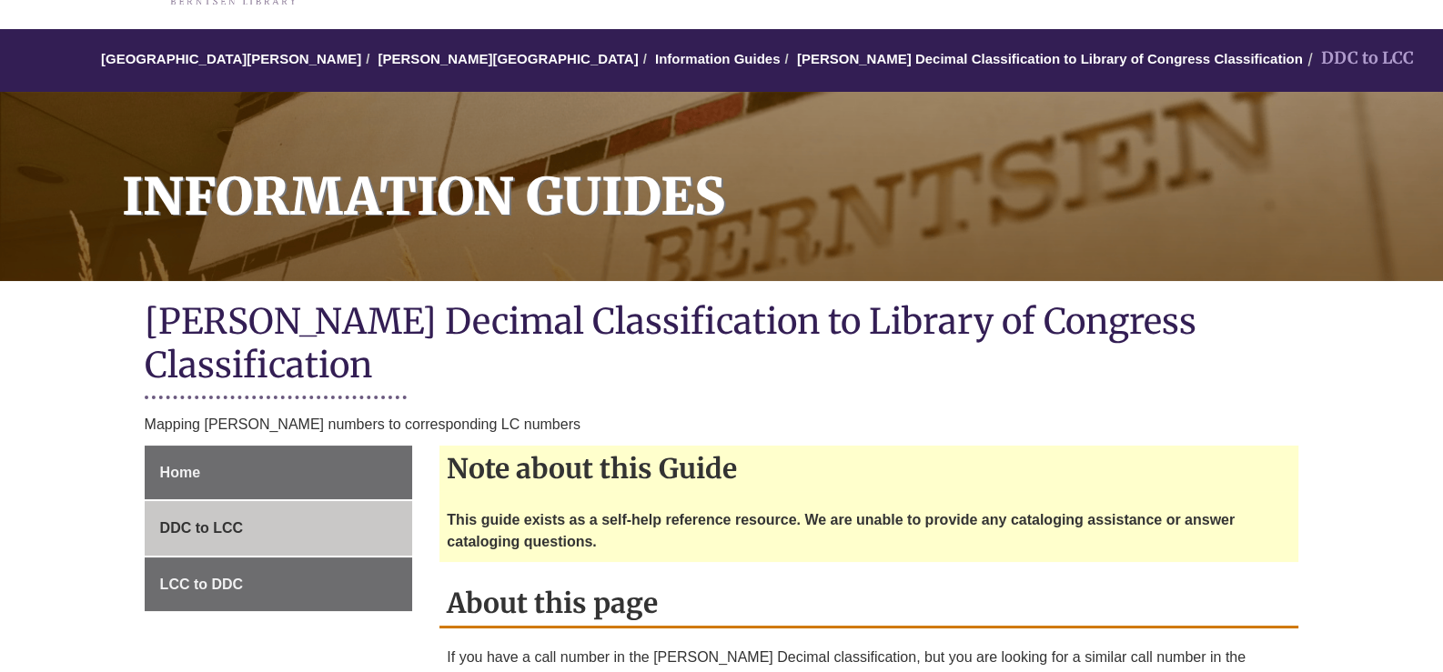
scroll to position [363, 0]
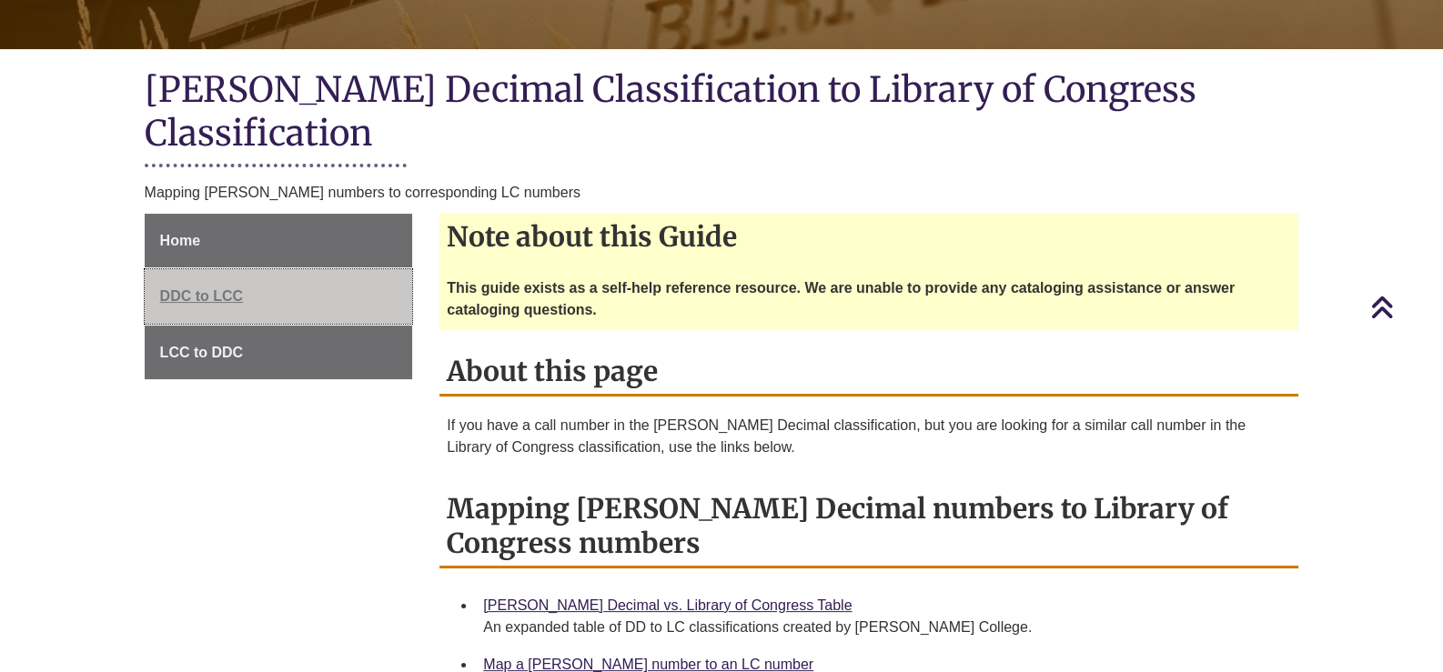
click at [199, 288] on span "DDC to LCC" at bounding box center [202, 295] width 84 height 15
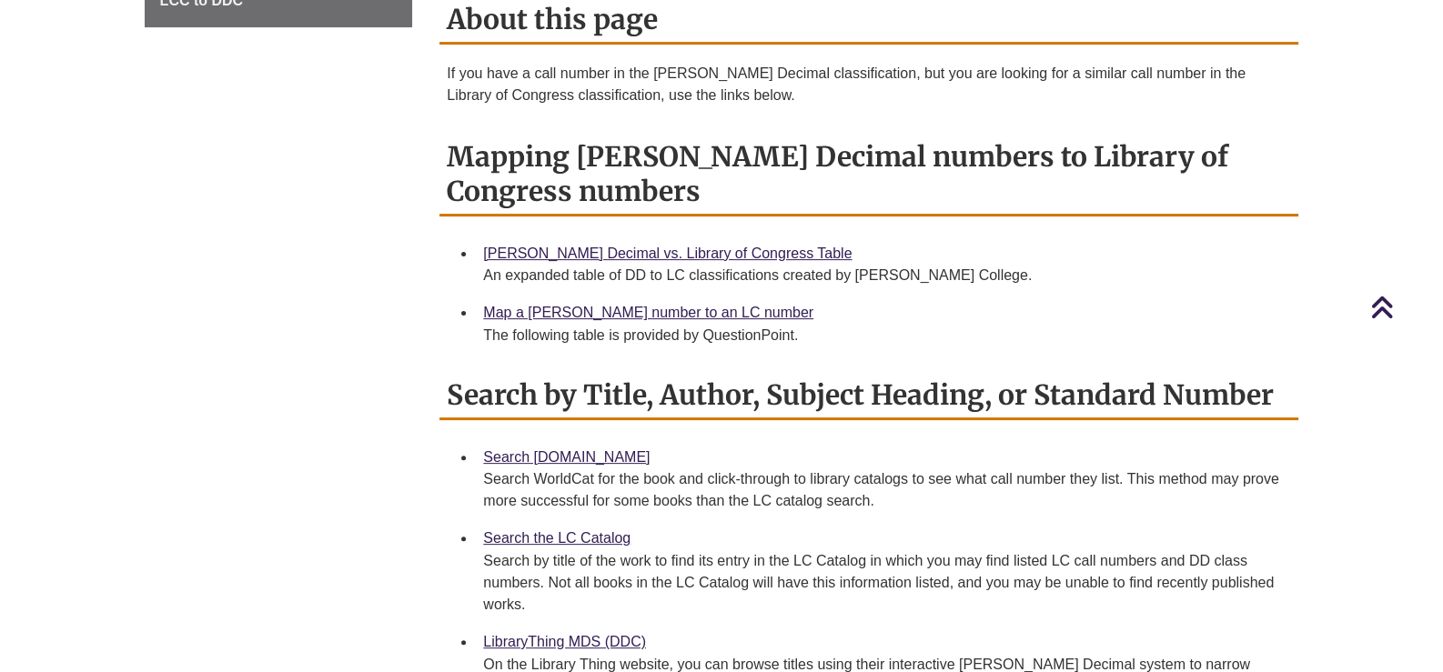
scroll to position [169, 0]
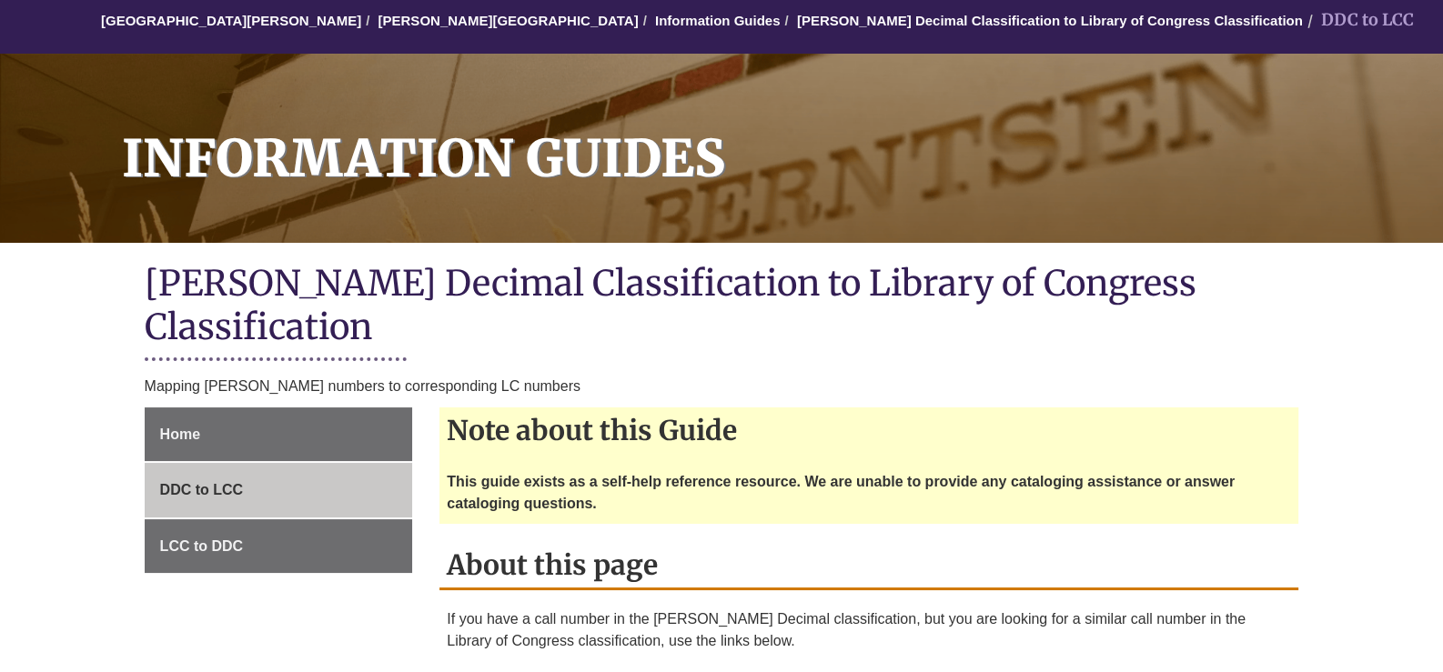
click at [162, 357] on hr at bounding box center [276, 365] width 262 height 17
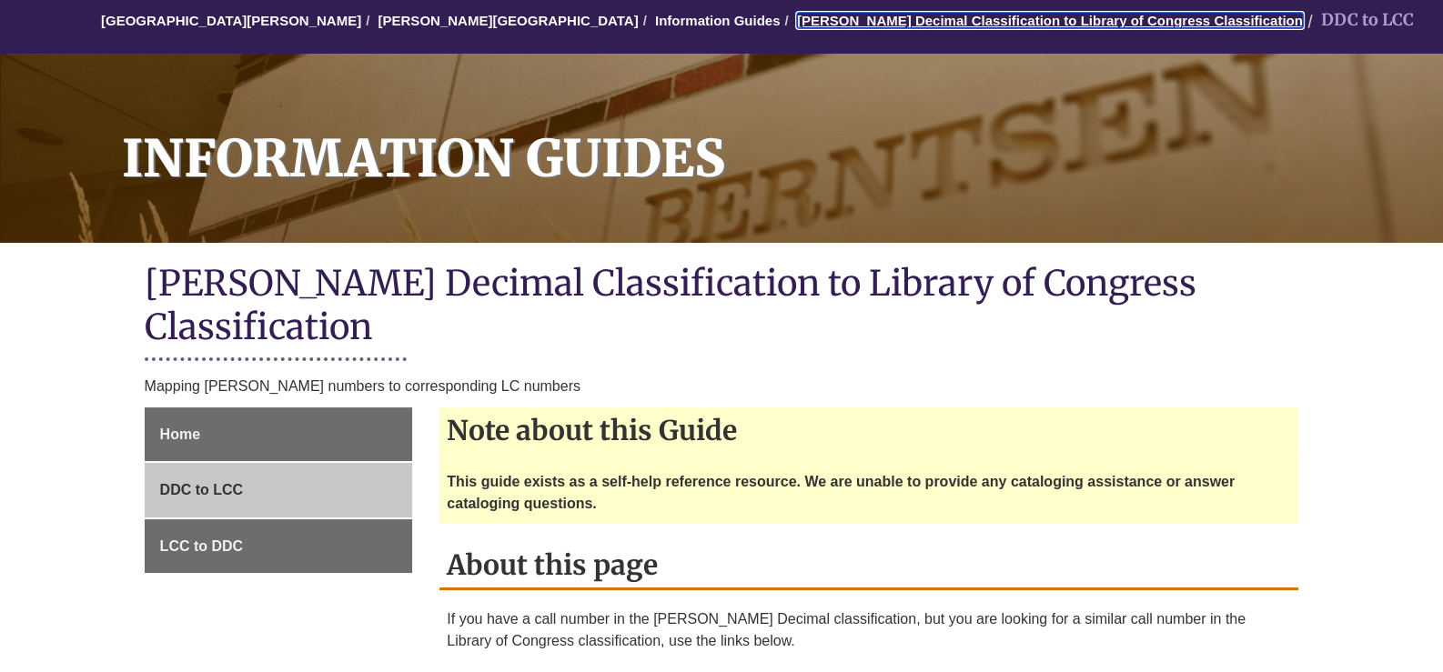
click at [797, 18] on link "[PERSON_NAME] Decimal Classification to Library of Congress Classification" at bounding box center [1050, 20] width 506 height 15
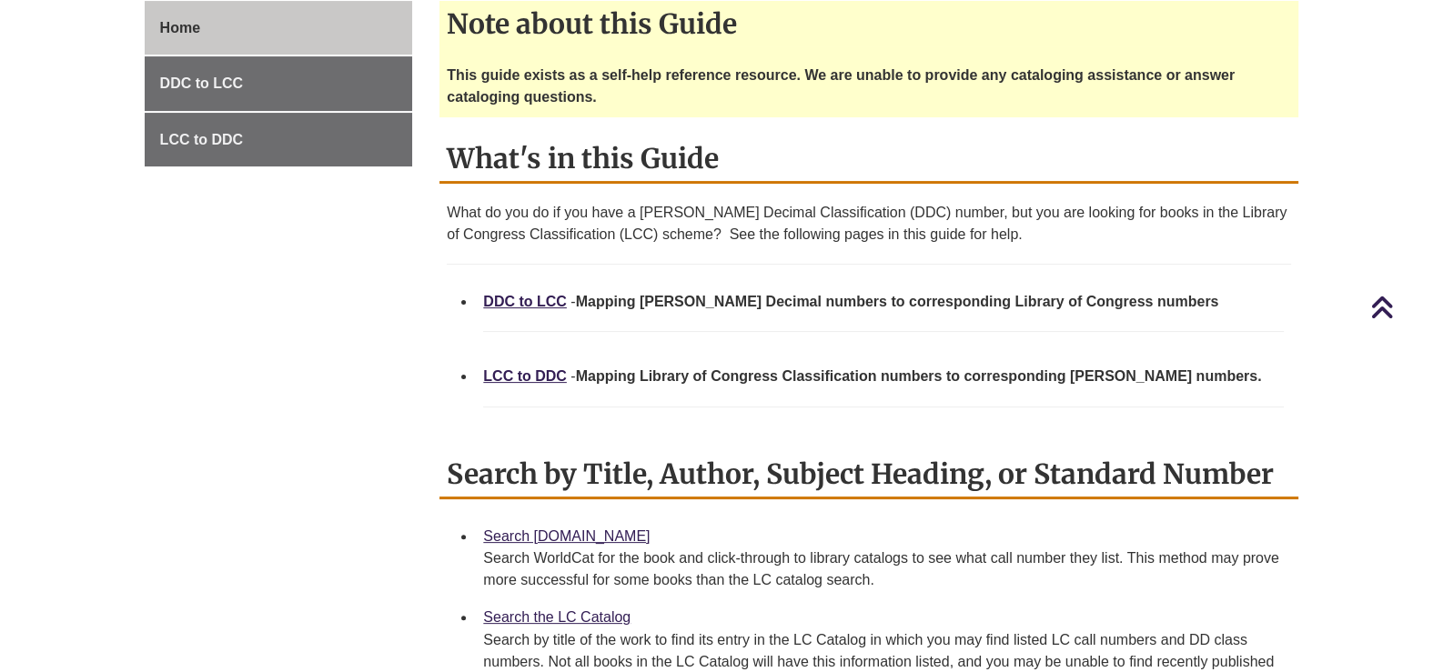
scroll to position [546, 0]
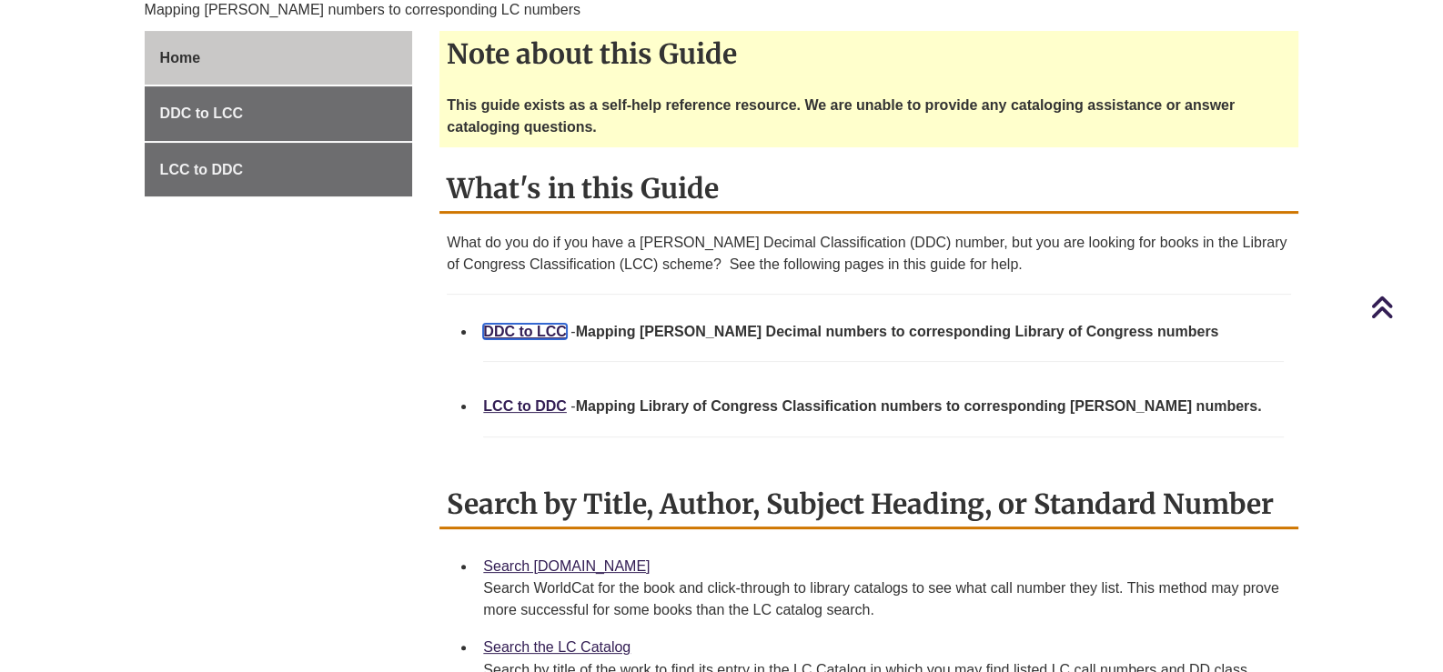
click at [504, 324] on link "DDC to LCC" at bounding box center [525, 331] width 84 height 15
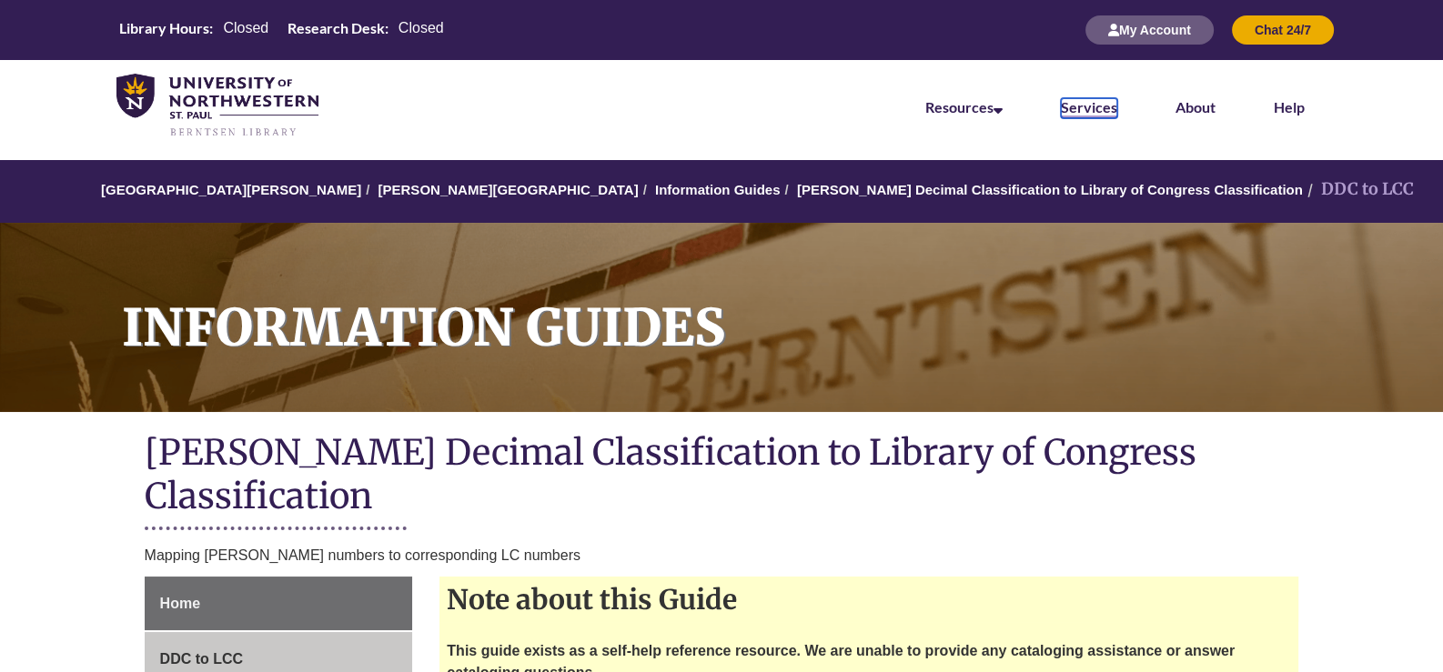
click at [1083, 106] on link "Services" at bounding box center [1089, 108] width 56 height 20
